Goal: Task Accomplishment & Management: Use online tool/utility

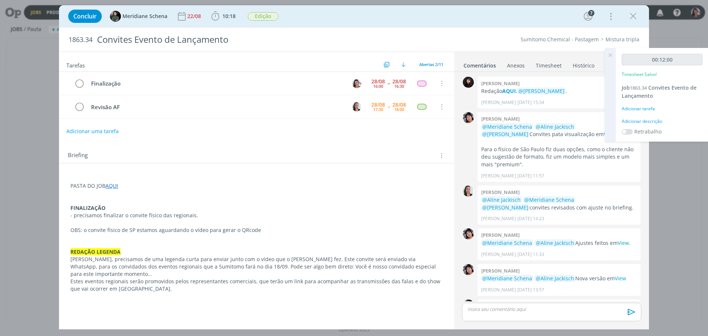
scroll to position [174, 0]
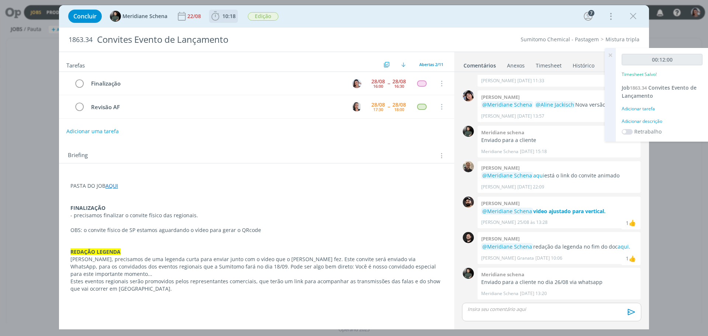
click at [210, 13] on icon "dialog" at bounding box center [215, 16] width 11 height 11
click at [388, 254] on p "REDAÇÃO LEGENDA" at bounding box center [256, 251] width 372 height 7
click at [223, 11] on span "10:18" at bounding box center [223, 16] width 27 height 11
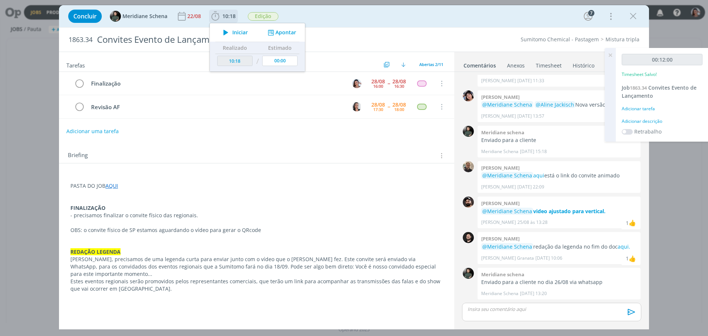
click at [232, 32] on span "Iniciar" at bounding box center [239, 32] width 15 height 5
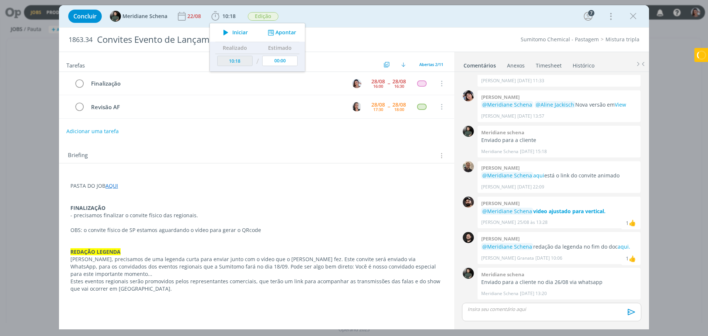
click at [270, 201] on p "dialog" at bounding box center [256, 200] width 372 height 7
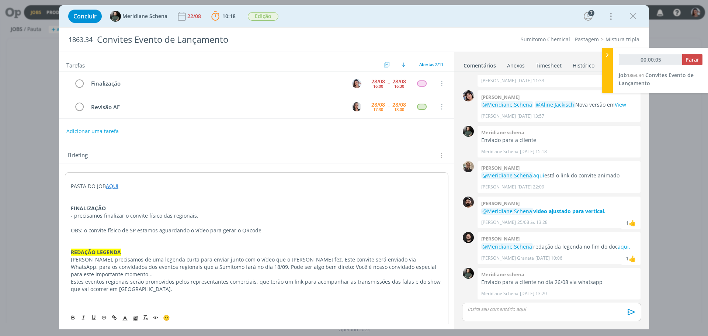
click at [110, 186] on link "AQUI" at bounding box center [112, 186] width 13 height 7
click at [127, 202] on link "[URL][DOMAIN_NAME]" at bounding box center [119, 200] width 56 height 10
click at [294, 231] on p "OBS: o convite físico de SP estamos aguardando o vídeo para gerar o QRcode" at bounding box center [257, 230] width 372 height 7
click at [401, 266] on p "[PERSON_NAME], precisamos de uma legenda curta para enviar junto com o vídeo qu…" at bounding box center [256, 267] width 372 height 22
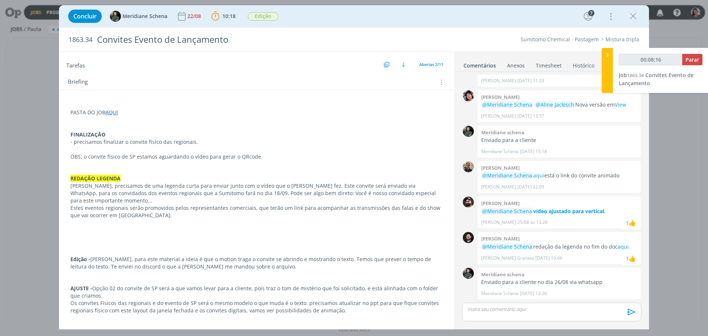
scroll to position [74, 0]
type input "00:30:48"
click at [523, 311] on p "dialog" at bounding box center [551, 309] width 167 height 7
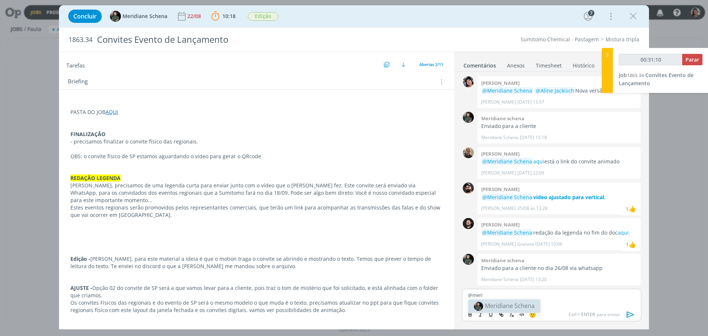
click at [529, 306] on body "Jobs Produção Mídia Notificações Central de Ajuda Área de Membros Implantação o…" at bounding box center [354, 168] width 708 height 336
click at [500, 302] on div "@meri" at bounding box center [551, 298] width 179 height 18
click at [499, 305] on span "Meridiane Schena" at bounding box center [510, 306] width 50 height 8
click at [552, 307] on span "[PERSON_NAME]" at bounding box center [556, 306] width 46 height 8
drag, startPoint x: 482, startPoint y: 299, endPoint x: 495, endPoint y: 299, distance: 13.3
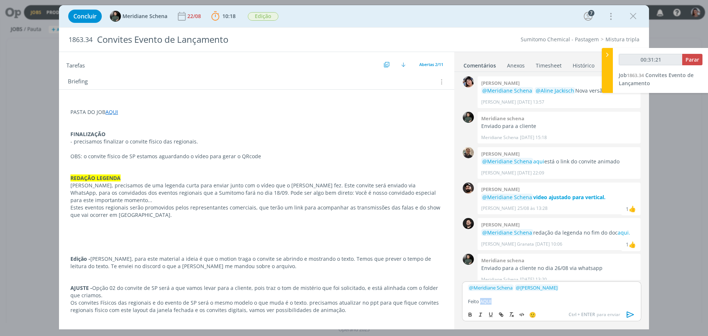
click at [495, 299] on p "Feito AQUI" at bounding box center [551, 301] width 167 height 7
type input "00:31:22"
click at [504, 313] on icon "dialog" at bounding box center [501, 315] width 6 height 6
paste input "[URL][DOMAIN_NAME]"
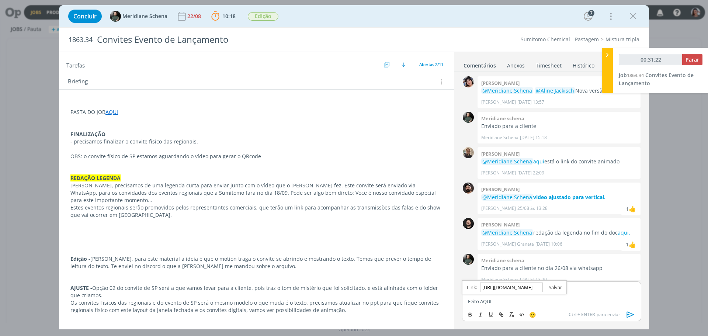
type input "[URL][DOMAIN_NAME]"
click at [558, 287] on link "dialog" at bounding box center [552, 287] width 19 height 7
click at [541, 302] on p "Feito AQUI" at bounding box center [551, 301] width 167 height 7
click at [627, 313] on icon "dialog" at bounding box center [630, 315] width 7 height 6
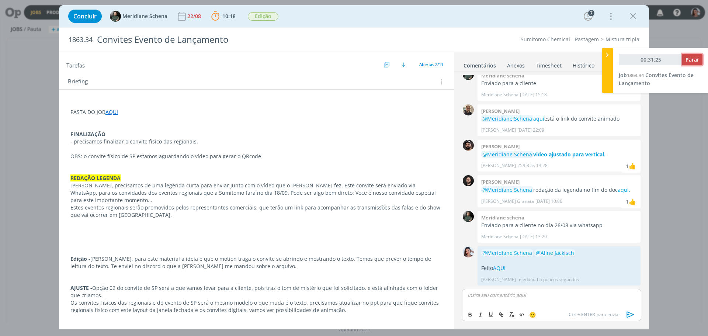
click at [698, 62] on span "Parar" at bounding box center [693, 59] width 14 height 7
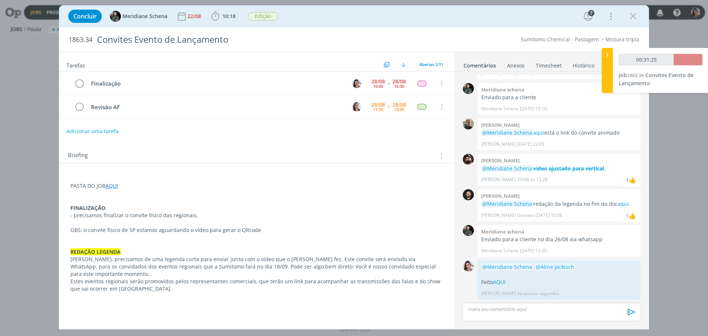
type input "00:32:00"
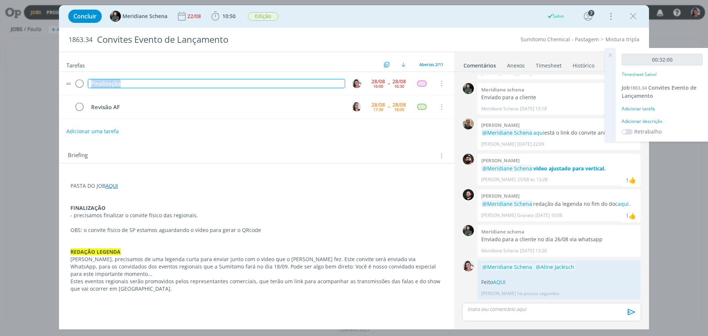
drag, startPoint x: 134, startPoint y: 85, endPoint x: 70, endPoint y: 81, distance: 64.6
click at [70, 81] on tr "Finalização [DATE] 16:00 -- [DATE] 16:30 Cancelar" at bounding box center [256, 83] width 395 height 23
copy div "Finalização"
click at [81, 82] on icon "dialog" at bounding box center [79, 83] width 10 height 11
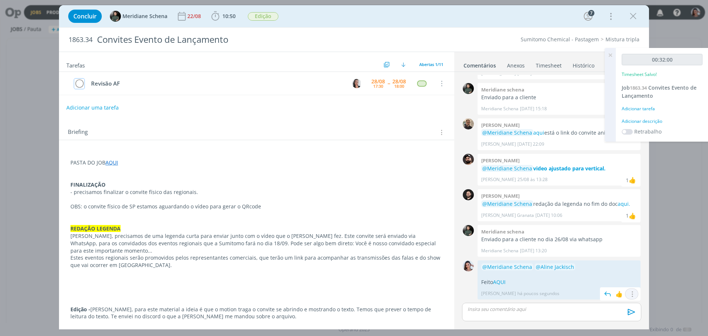
click at [627, 297] on button "dialog" at bounding box center [631, 294] width 9 height 8
click at [606, 275] on link "Editar" at bounding box center [607, 272] width 58 height 12
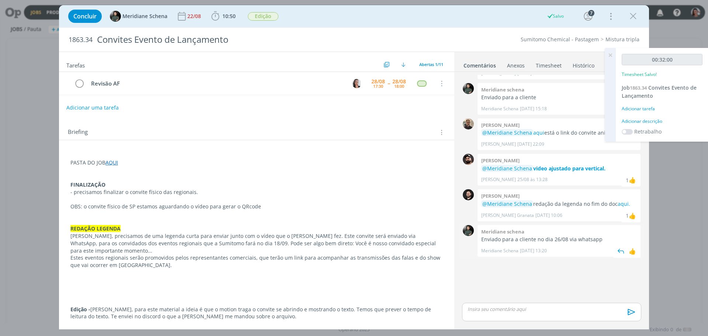
scroll to position [204, 0]
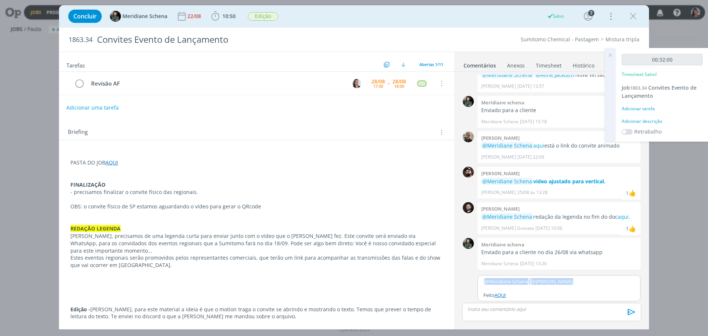
drag, startPoint x: 575, startPoint y: 283, endPoint x: 441, endPoint y: 280, distance: 133.5
click at [441, 280] on div "Tarefas Usar Job de template Ordenar por: Prazo crescente Prazo decrescente Ord…" at bounding box center [354, 191] width 590 height 278
click at [514, 303] on span "[PERSON_NAME]" at bounding box center [523, 305] width 46 height 8
click at [569, 290] on p "dialog" at bounding box center [559, 288] width 151 height 7
click at [635, 311] on icon "dialog" at bounding box center [631, 311] width 11 height 11
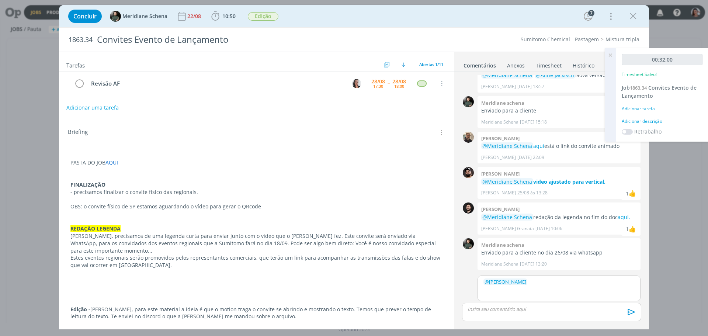
click at [604, 293] on div "﻿ @ [PERSON_NAME] ﻿ Feito AQUI" at bounding box center [559, 288] width 163 height 26
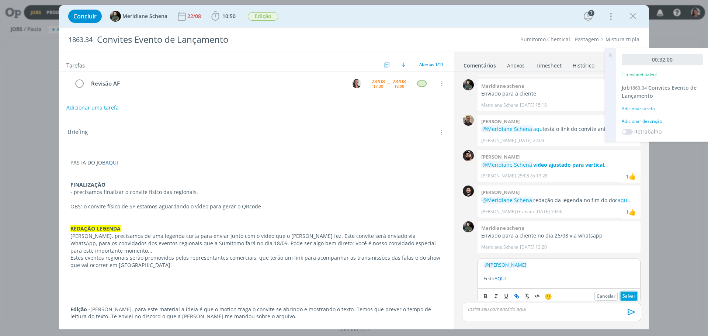
click at [625, 293] on button "Salvar" at bounding box center [629, 296] width 17 height 9
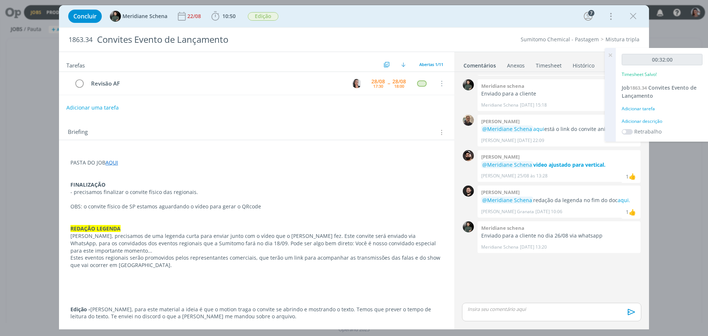
scroll to position [216, 0]
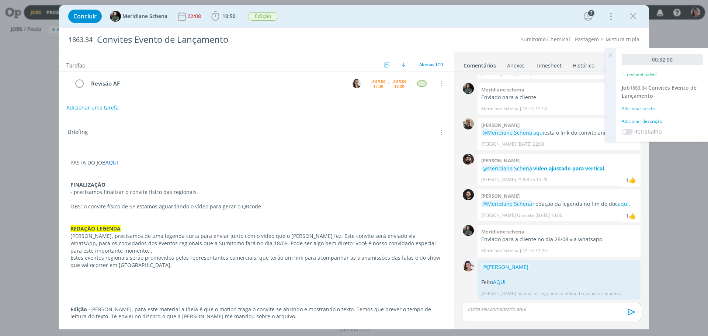
click at [550, 64] on link "Timesheet" at bounding box center [549, 64] width 27 height 11
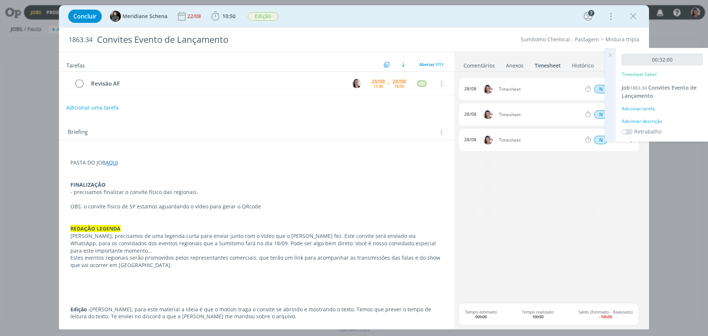
click at [612, 58] on icon at bounding box center [610, 55] width 13 height 14
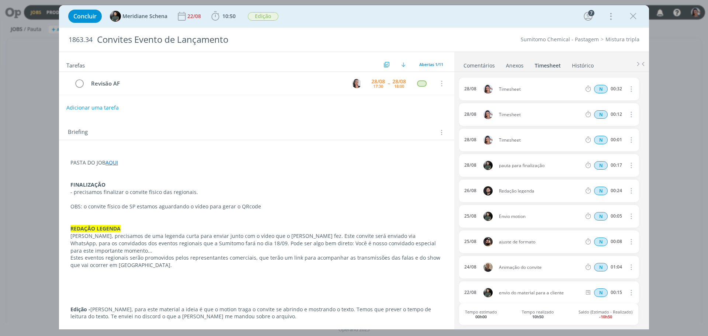
click at [628, 89] on icon "dialog" at bounding box center [631, 88] width 8 height 9
click at [609, 113] on link "Editar" at bounding box center [610, 114] width 58 height 12
drag, startPoint x: 527, startPoint y: 90, endPoint x: 449, endPoint y: 92, distance: 78.2
click at [449, 92] on div "Tarefas Usar Job de template Ordenar por: Prazo crescente Prazo decrescente Ord…" at bounding box center [354, 191] width 590 height 278
click at [633, 112] on button "dialog" at bounding box center [631, 114] width 18 height 12
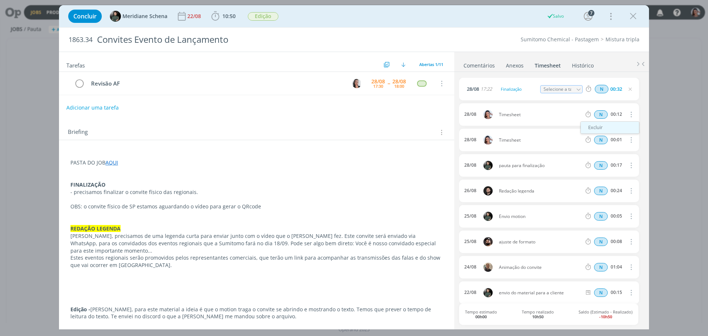
click at [607, 126] on link "Excluir" at bounding box center [610, 128] width 58 height 12
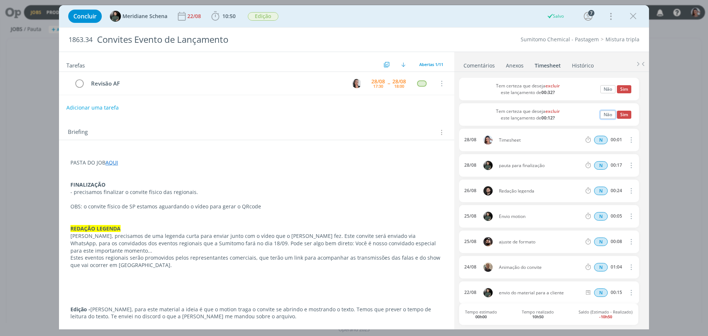
click at [607, 113] on button "Não" at bounding box center [607, 115] width 15 height 8
click at [630, 117] on icon "dialog" at bounding box center [631, 114] width 8 height 9
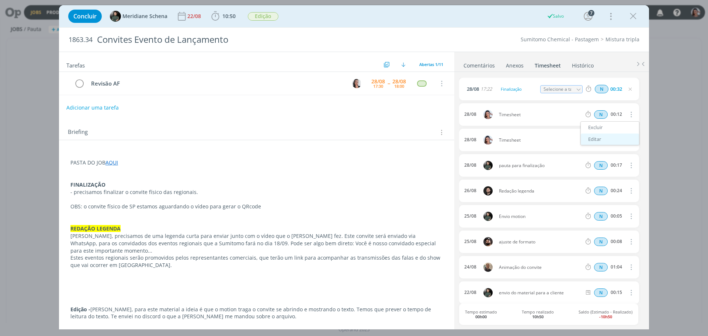
click at [598, 139] on link "Editar" at bounding box center [610, 140] width 58 height 12
drag, startPoint x: 536, startPoint y: 117, endPoint x: 449, endPoint y: 126, distance: 87.2
click at [449, 126] on div "Tarefas Usar Job de template Ordenar por: Prazo crescente Prazo decrescente Ord…" at bounding box center [354, 191] width 590 height 278
click at [632, 138] on button "dialog" at bounding box center [631, 140] width 18 height 12
click at [613, 155] on link "Excluir" at bounding box center [610, 153] width 58 height 12
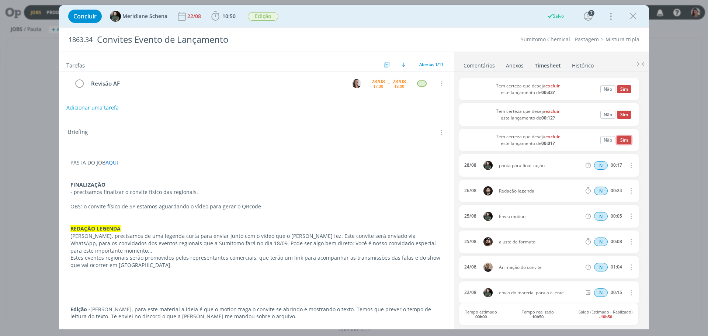
click at [621, 142] on button "Sim" at bounding box center [624, 140] width 14 height 8
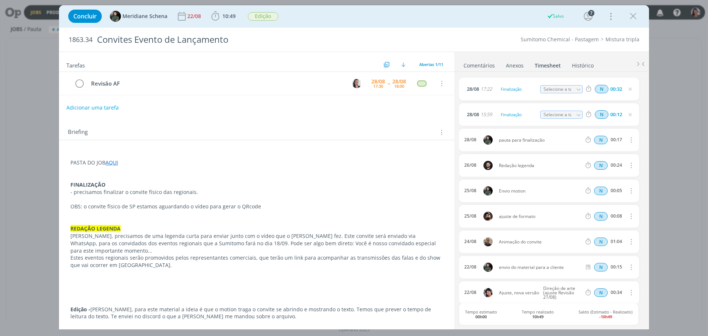
click at [481, 62] on link "Comentários" at bounding box center [479, 64] width 32 height 11
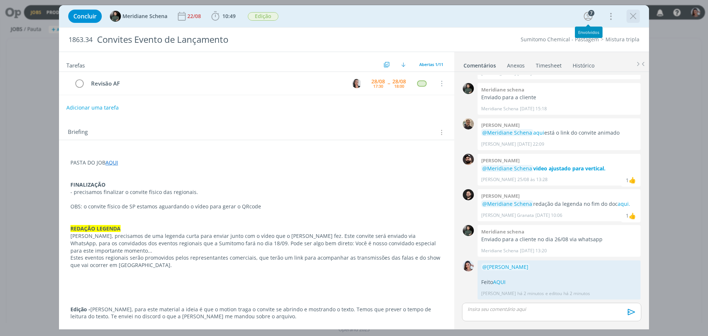
click at [637, 15] on icon "dialog" at bounding box center [633, 16] width 11 height 11
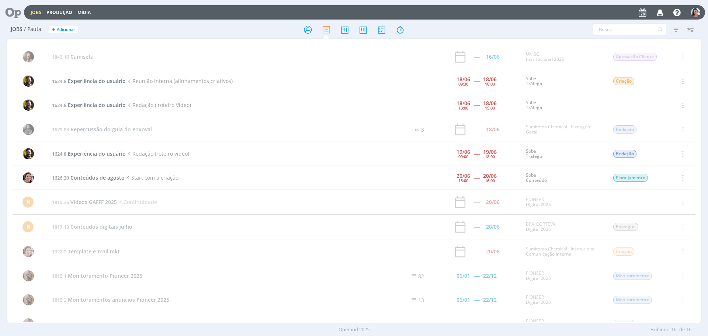
click at [15, 8] on icon at bounding box center [10, 12] width 15 height 14
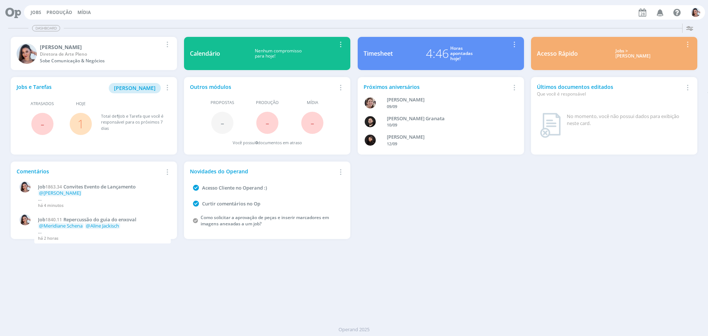
click at [658, 13] on icon "button" at bounding box center [660, 12] width 13 height 13
click at [84, 123] on link "1" at bounding box center [80, 124] width 7 height 16
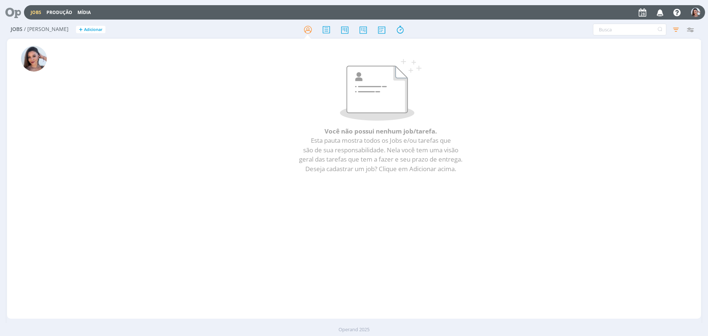
click at [9, 12] on icon at bounding box center [10, 12] width 15 height 14
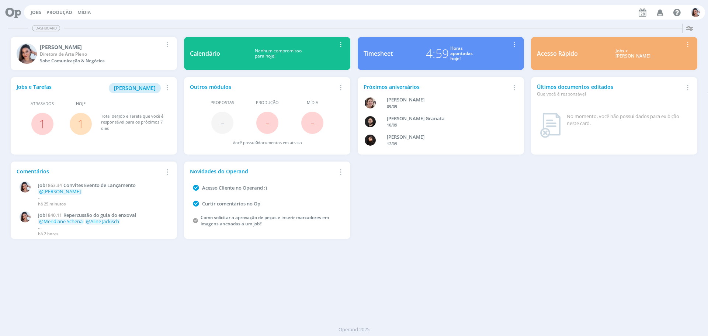
click at [79, 122] on link "1" at bounding box center [80, 124] width 7 height 16
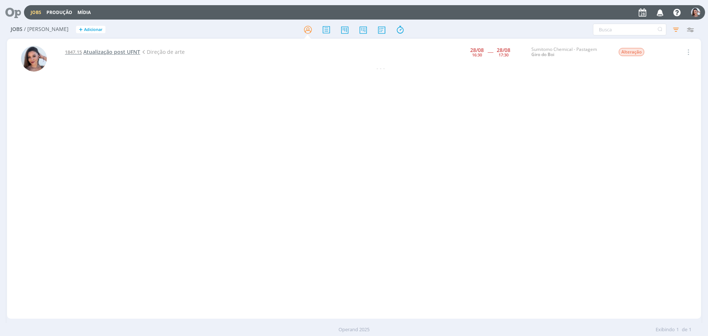
click at [118, 55] on span "Atualização post UFNT" at bounding box center [111, 51] width 57 height 7
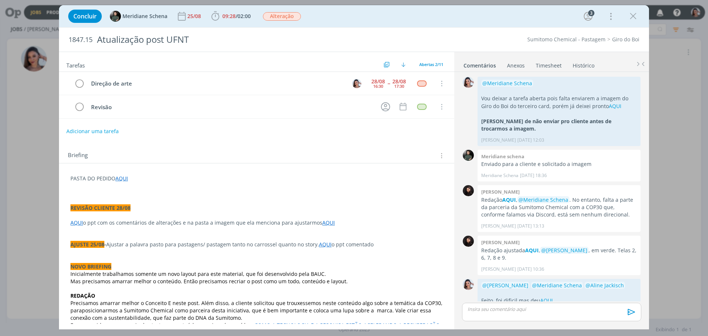
scroll to position [267, 0]
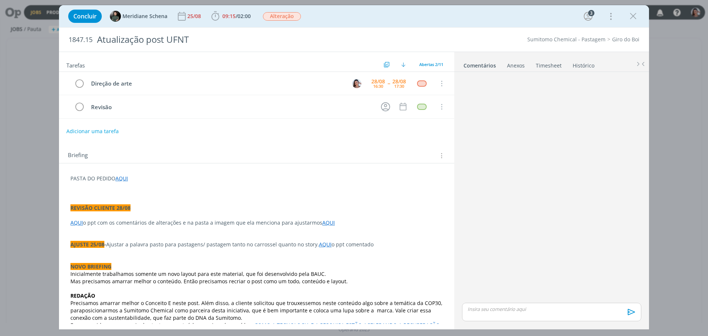
scroll to position [267, 0]
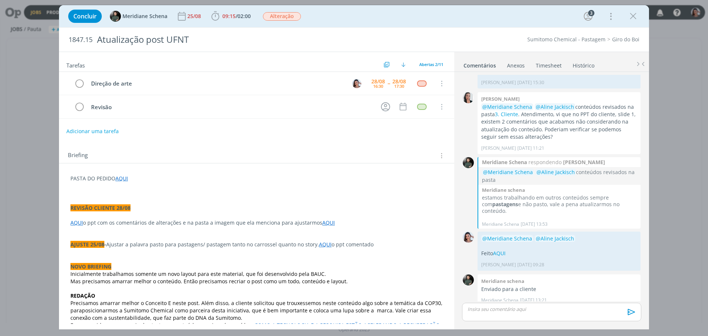
click at [250, 322] on link "COMO A TECNOLOGIA E A PESQUISA ESTÃO ACELERANDO A RECUPERAÇÃO DE PASTOS E OS LU…" at bounding box center [255, 329] width 371 height 14
click at [223, 21] on span "09:15 / 02:00" at bounding box center [231, 16] width 42 height 11
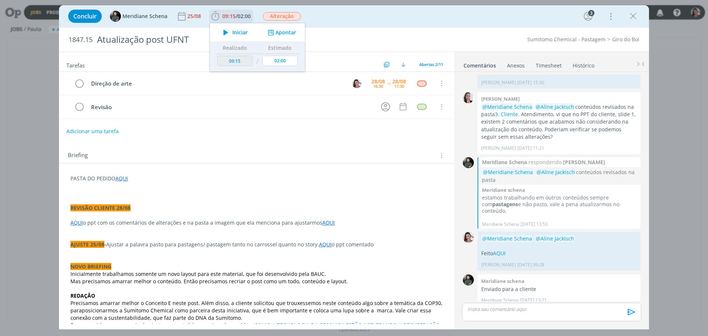
click at [232, 31] on span "Iniciar" at bounding box center [239, 32] width 15 height 5
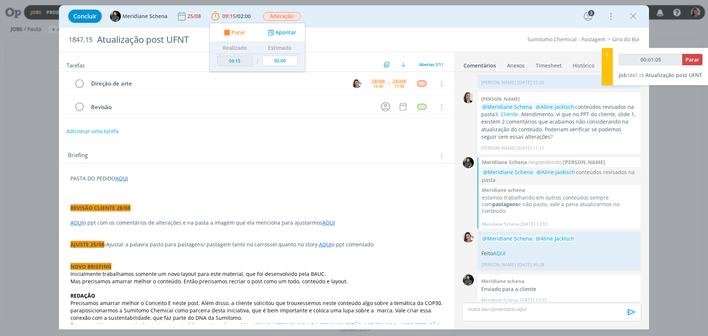
drag, startPoint x: 26, startPoint y: 173, endPoint x: 37, endPoint y: 174, distance: 11.1
click at [26, 173] on div "Concluir Meridiane Schena 25/08 09:15 / 02:00 Parar Apontar Data * 28/08/2025 H…" at bounding box center [354, 168] width 708 height 336
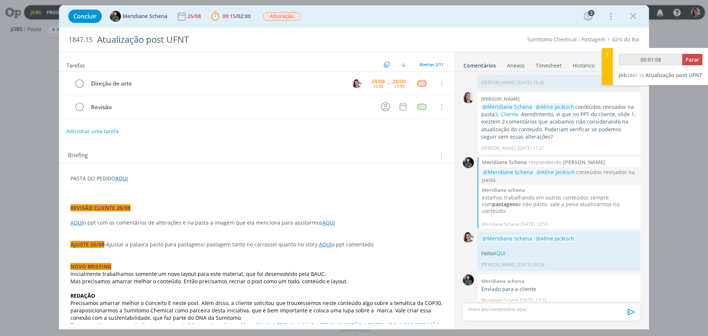
click at [180, 214] on p "dialog" at bounding box center [256, 215] width 372 height 7
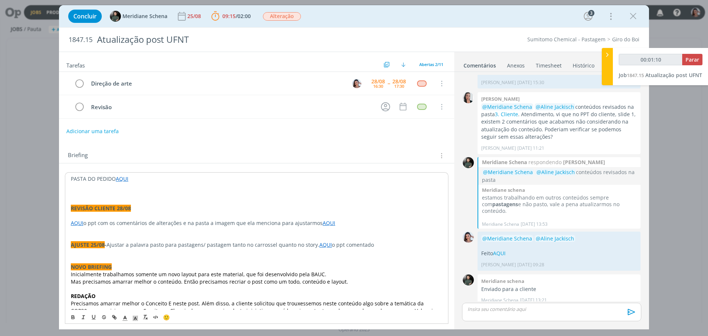
click at [80, 225] on link "AQUI" at bounding box center [77, 222] width 13 height 7
click at [94, 235] on link "https://sobeae.sharepoint.com/:p:/s/SOBEAE/Eb9KAJt0Mg5FiUZhkgj_TjcBtI8_OMf_4vZp…" at bounding box center [119, 237] width 56 height 10
click at [326, 224] on link "AQUI" at bounding box center [329, 222] width 13 height 7
click at [324, 233] on link "https://sobeae.sharepoint.com/:f:/s/SOBEAE/EhZp-cj-R4dIgAwHzsHQv2sB9k5edCe1qKa8…" at bounding box center [303, 237] width 56 height 10
click at [213, 212] on p "dialog" at bounding box center [257, 215] width 372 height 7
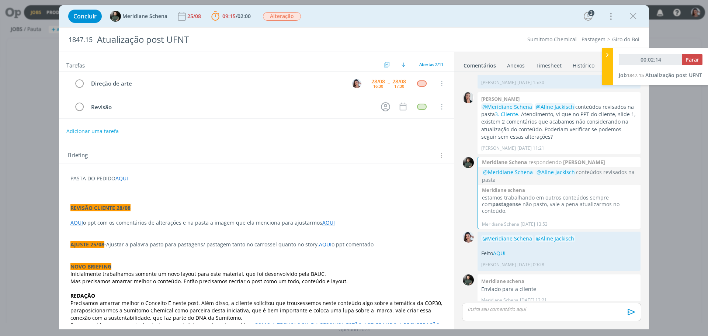
click at [322, 223] on link "AQUI" at bounding box center [328, 222] width 13 height 7
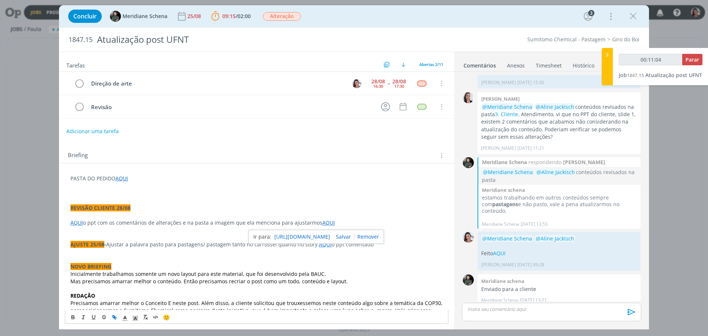
click at [347, 261] on p "dialog" at bounding box center [256, 259] width 372 height 7
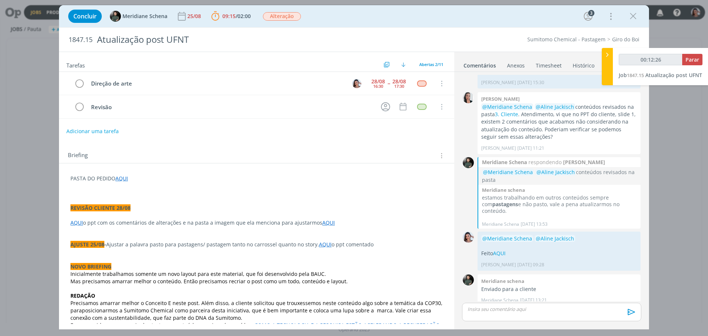
type input "00:12:27"
click at [697, 59] on span "Parar" at bounding box center [693, 59] width 14 height 7
click at [311, 225] on p "AQUI o ppt com os comentários de alterações e na pasta a imagem que ela mencion…" at bounding box center [256, 222] width 372 height 7
